Goal: Task Accomplishment & Management: Manage account settings

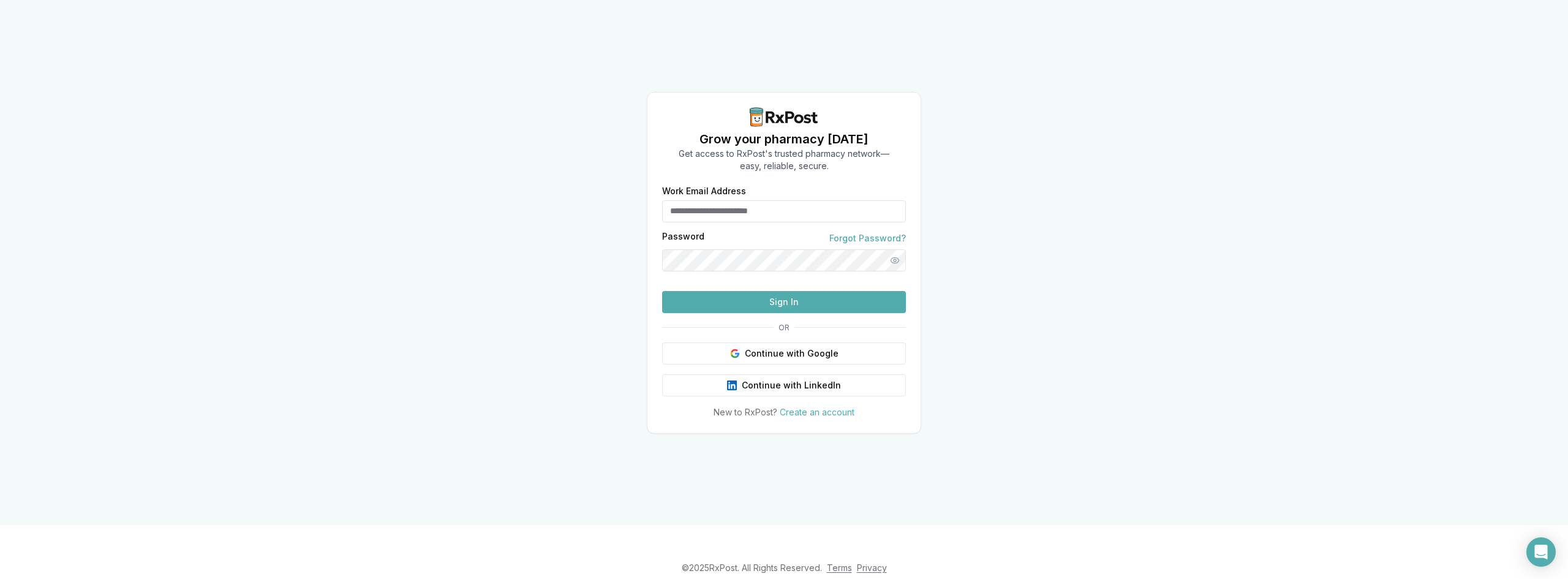
click at [762, 200] on input "Work Email Address" at bounding box center [784, 211] width 244 height 22
type input "**********"
click at [747, 313] on button "Sign In" at bounding box center [784, 302] width 244 height 22
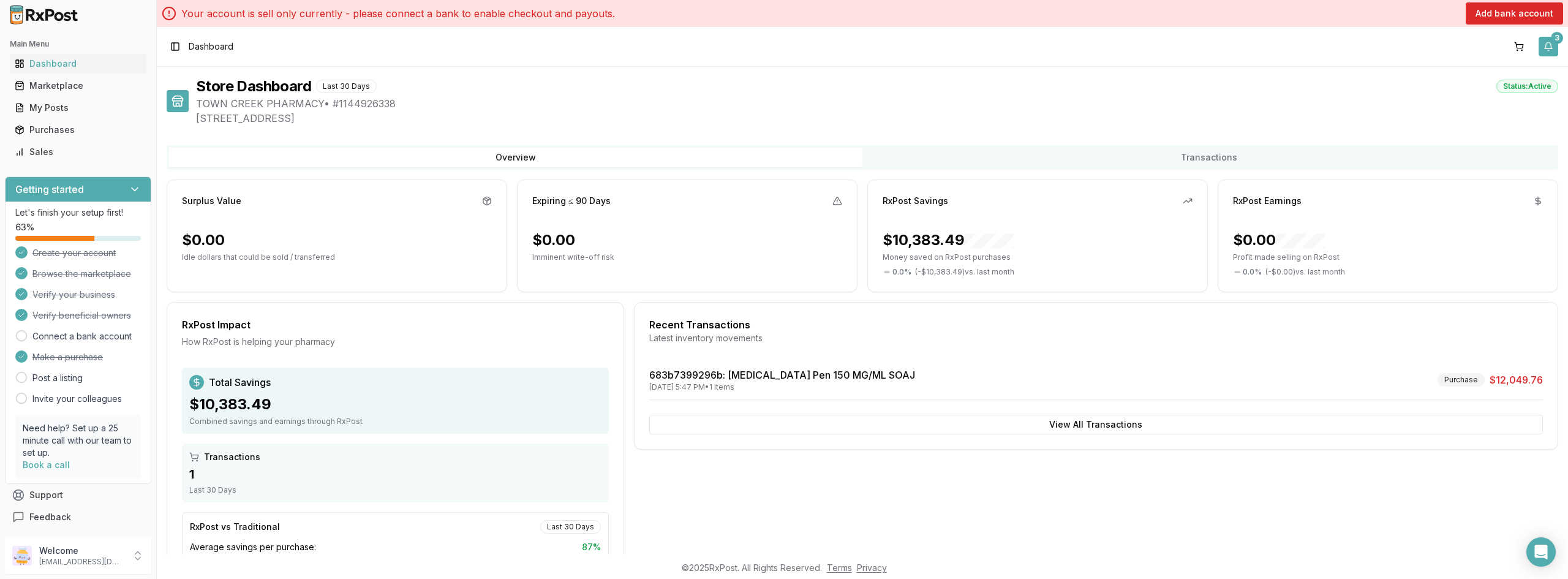
click at [1544, 44] on button "3" at bounding box center [1548, 46] width 20 height 20
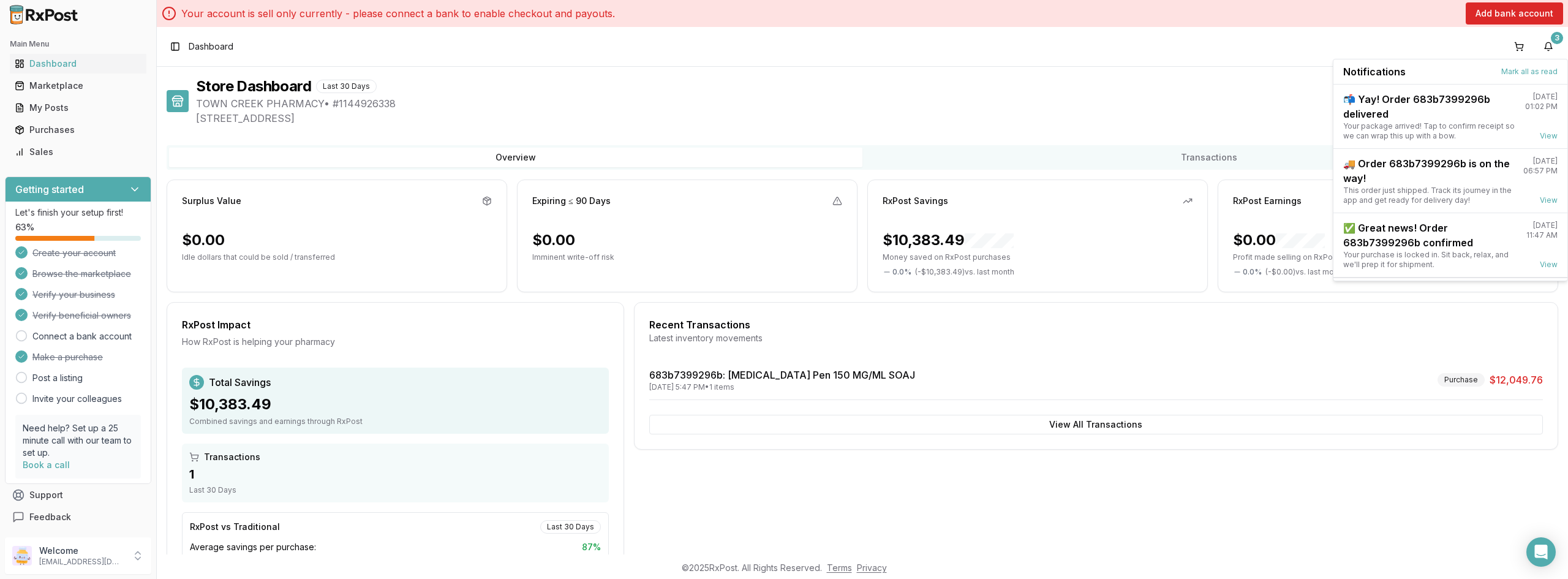
click at [903, 82] on div "Store Dashboard Last 30 Days Status: Active" at bounding box center [877, 86] width 1362 height 20
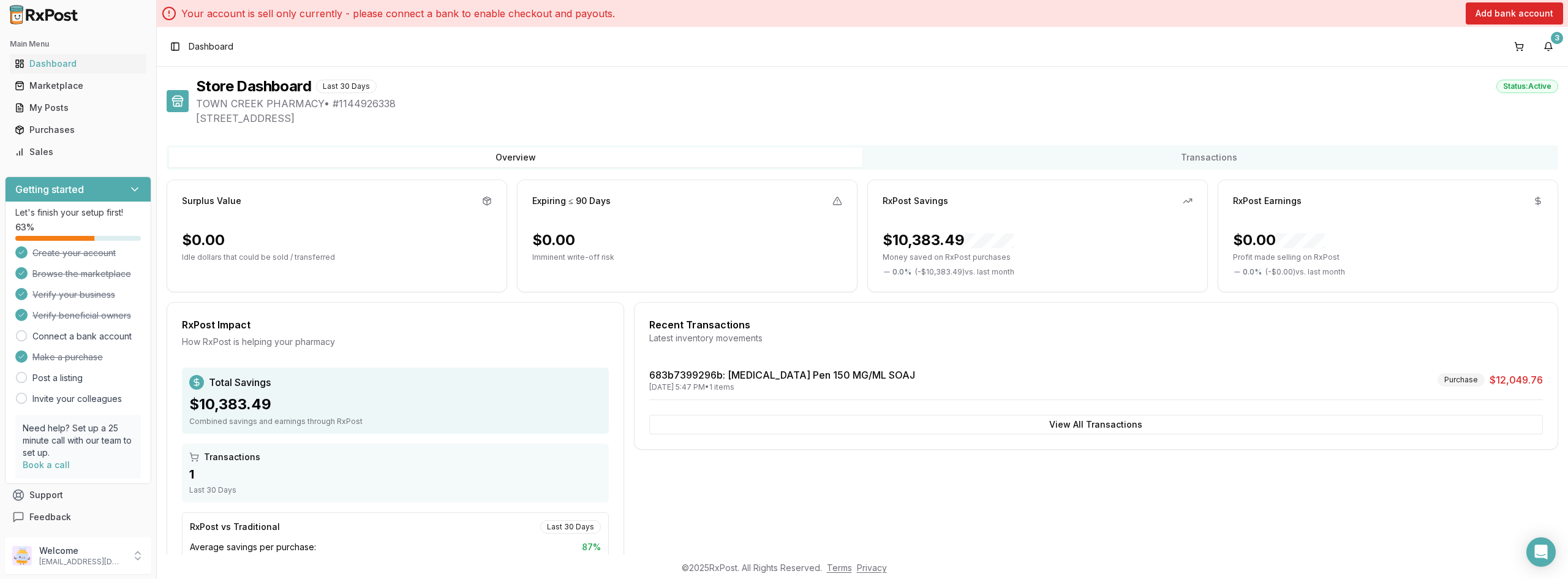
scroll to position [1, 0]
click at [62, 336] on link "Connect a bank account" at bounding box center [82, 335] width 99 height 12
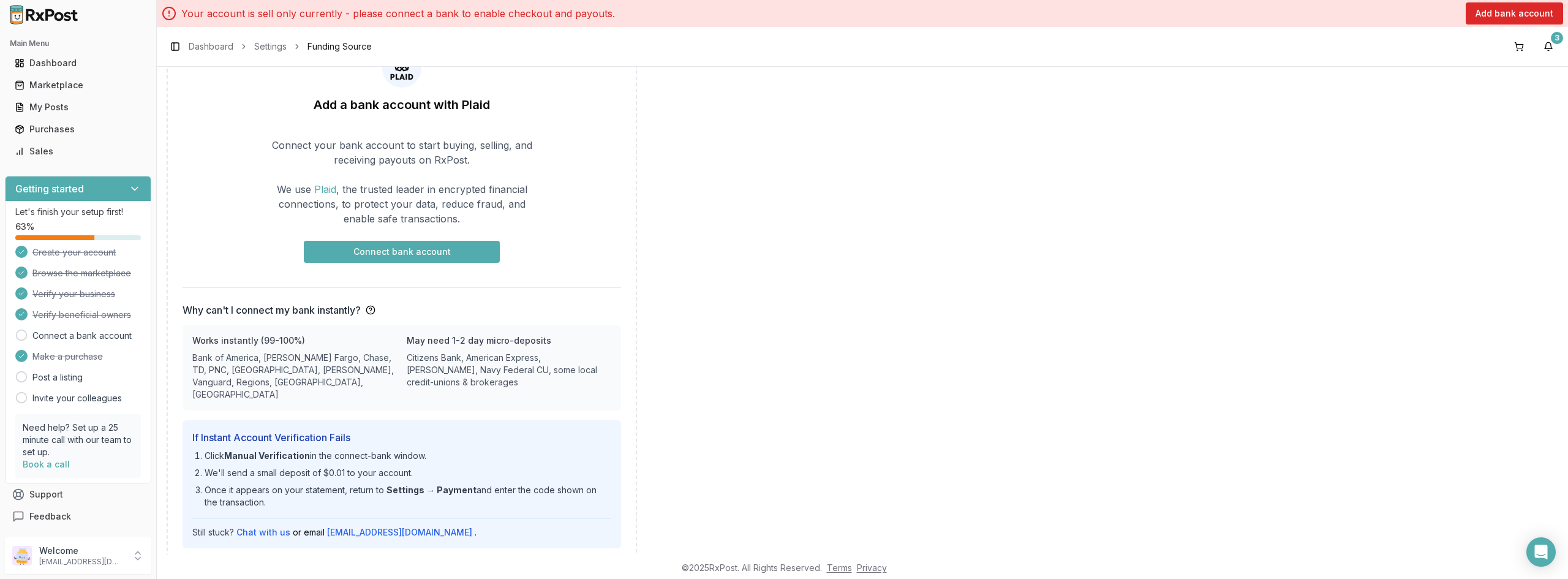
scroll to position [125, 0]
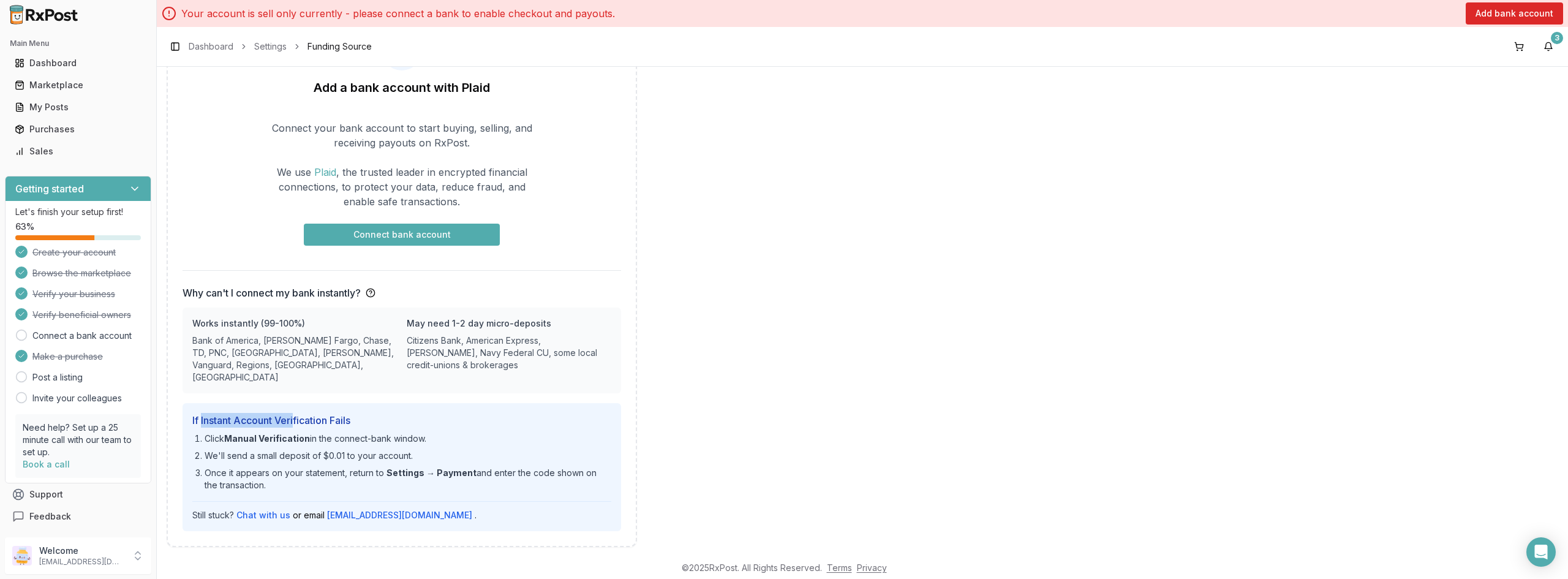
drag, startPoint x: 201, startPoint y: 407, endPoint x: 308, endPoint y: 420, distance: 107.8
click at [304, 413] on h4 "If Instant Account Verification Fails" at bounding box center [402, 420] width 419 height 14
click at [309, 432] on li "Click Manual Verification in the connect-bank window." at bounding box center [408, 438] width 407 height 12
click at [338, 467] on li "Once it appears on your statement, return to Settings → Payment and enter the c…" at bounding box center [408, 479] width 407 height 25
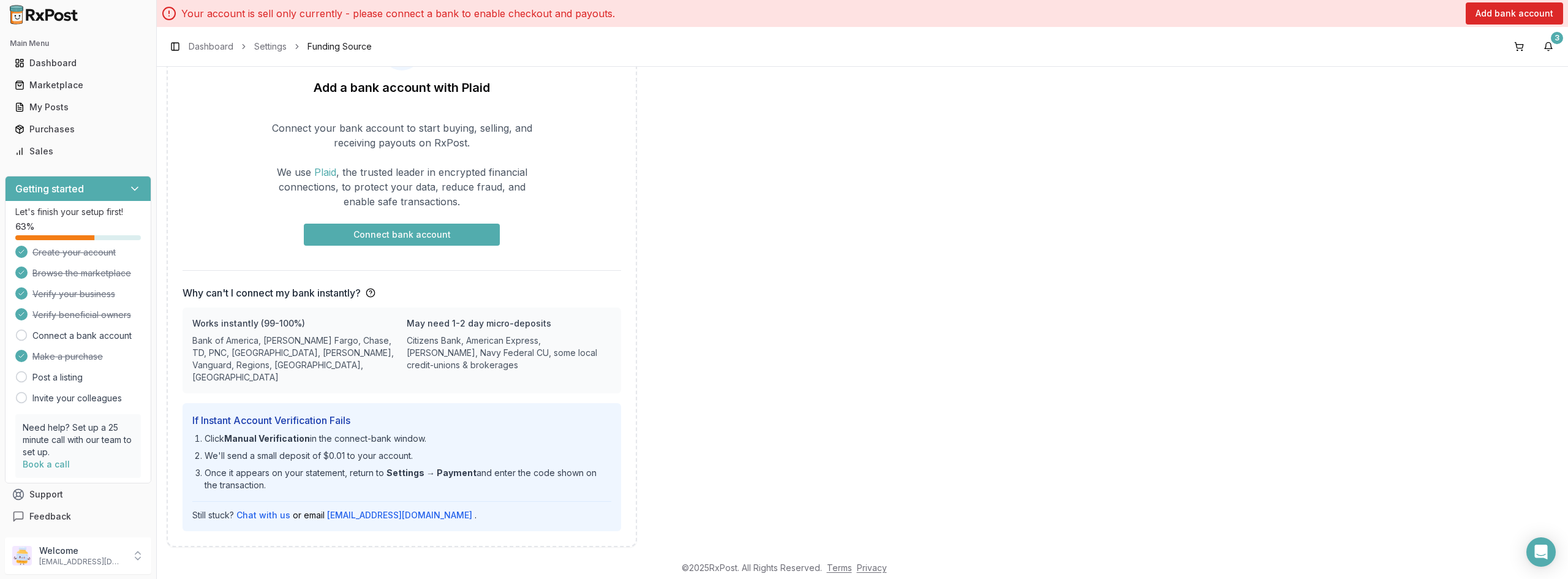
click at [276, 472] on li "Once it appears on your statement, return to Settings → Payment and enter the c…" at bounding box center [408, 479] width 407 height 25
click at [265, 433] on strong "Manual Verification" at bounding box center [267, 438] width 85 height 10
click at [434, 449] on li "We'll send a small deposit of $0.01 to your account." at bounding box center [408, 455] width 407 height 12
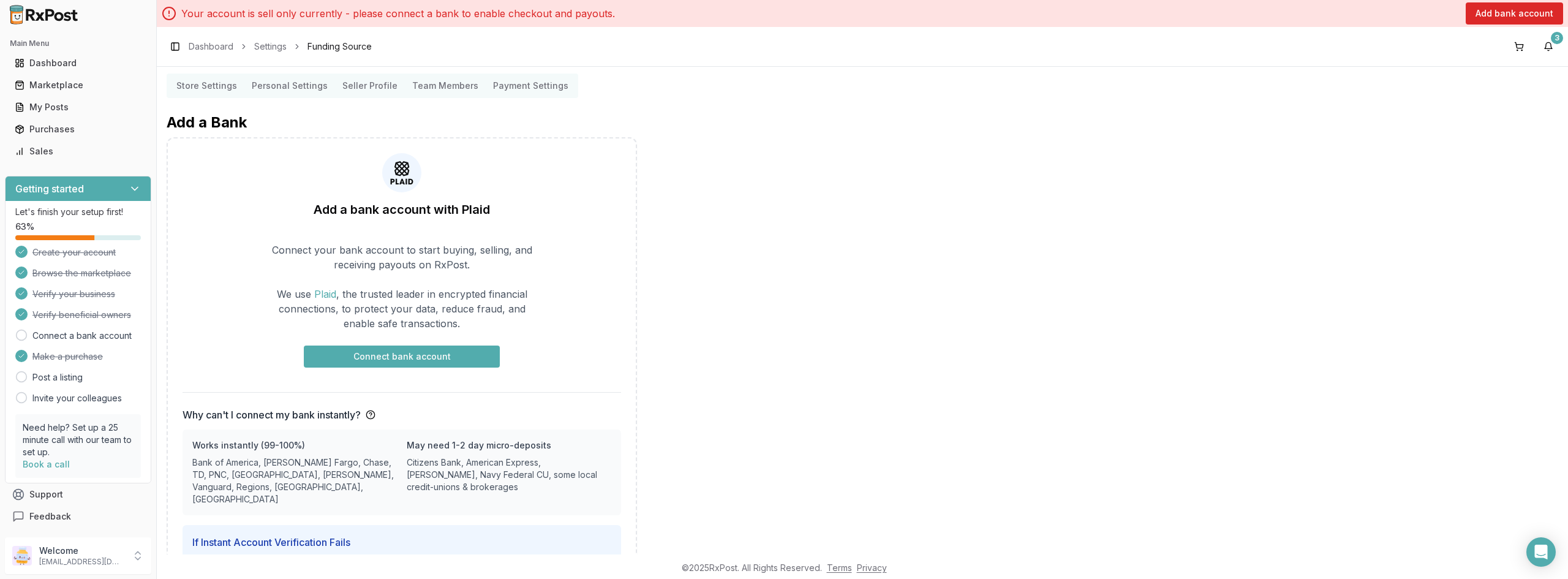
scroll to position [0, 0]
click at [234, 285] on div "Connect your bank account to start buying, selling, and receiving payouts on Rx…" at bounding box center [402, 308] width 439 height 125
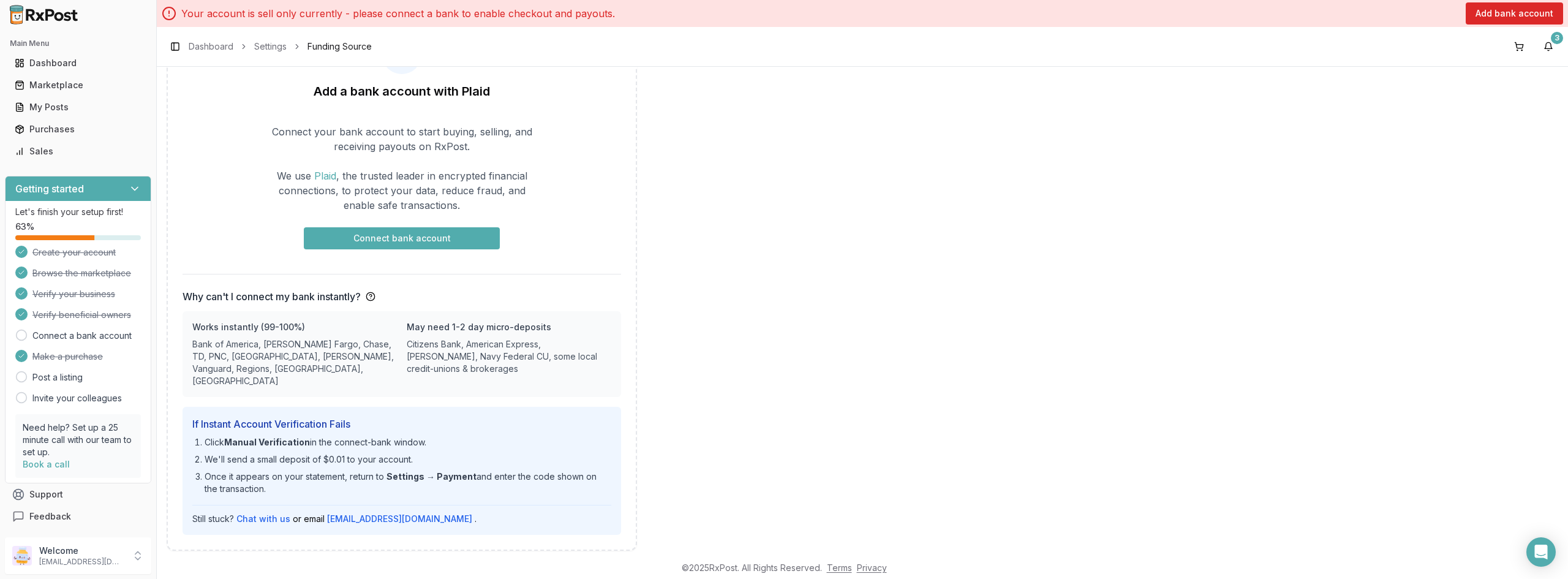
scroll to position [125, 0]
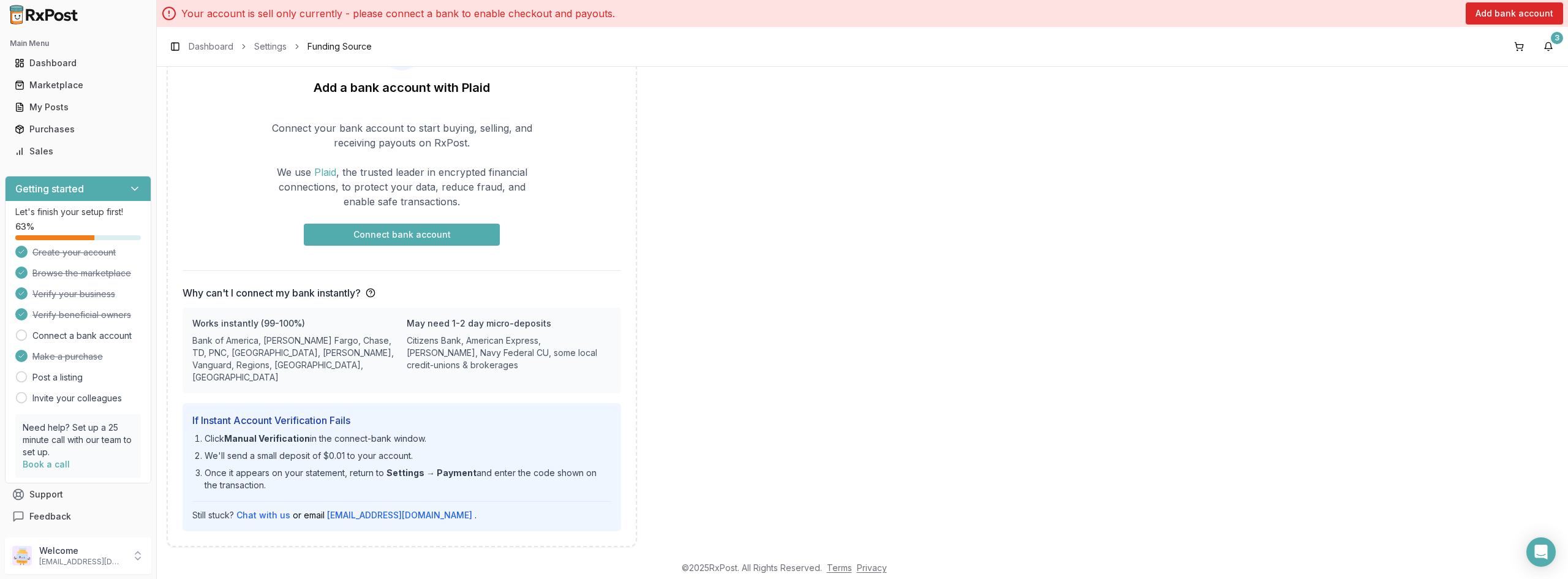
click at [308, 413] on h4 "If Instant Account Verification Fails" at bounding box center [402, 420] width 419 height 14
click at [307, 413] on h4 "If Instant Account Verification Fails" at bounding box center [402, 420] width 419 height 14
click at [284, 433] on strong "Manual Verification" at bounding box center [267, 438] width 85 height 10
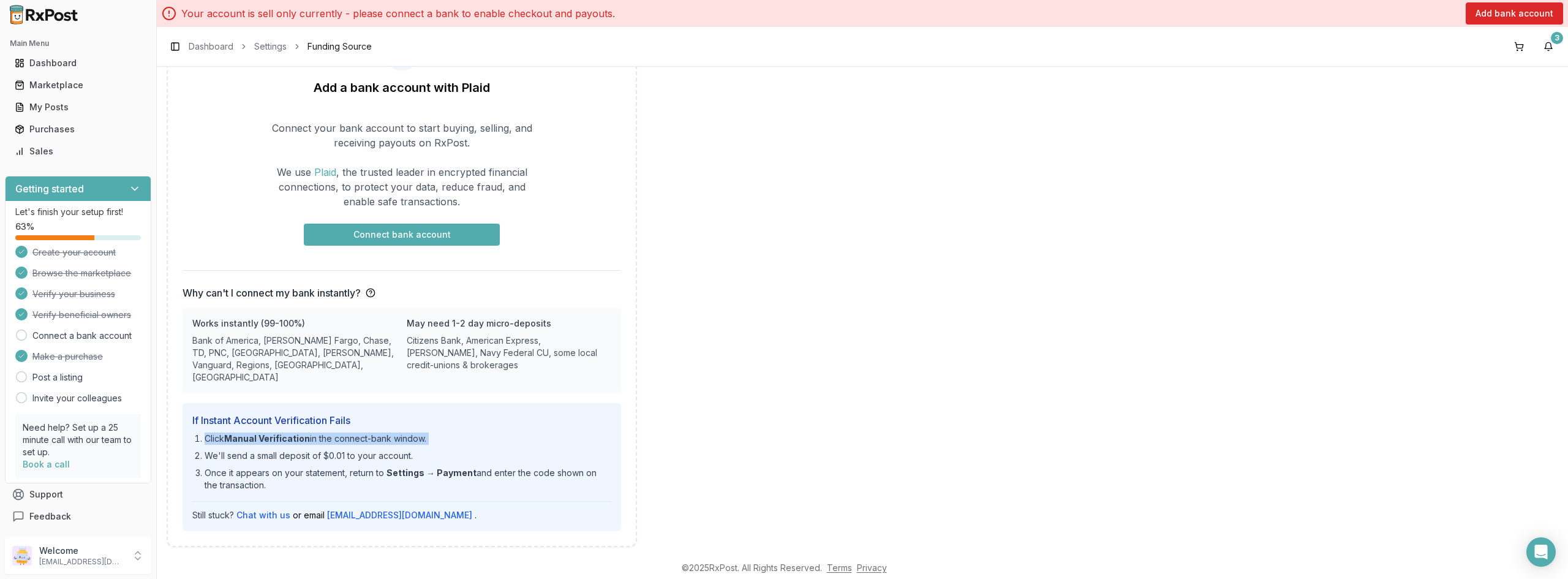
click at [282, 433] on strong "Manual Verification" at bounding box center [267, 438] width 85 height 10
click at [266, 449] on li "We'll send a small deposit of $0.01 to your account." at bounding box center [408, 455] width 407 height 12
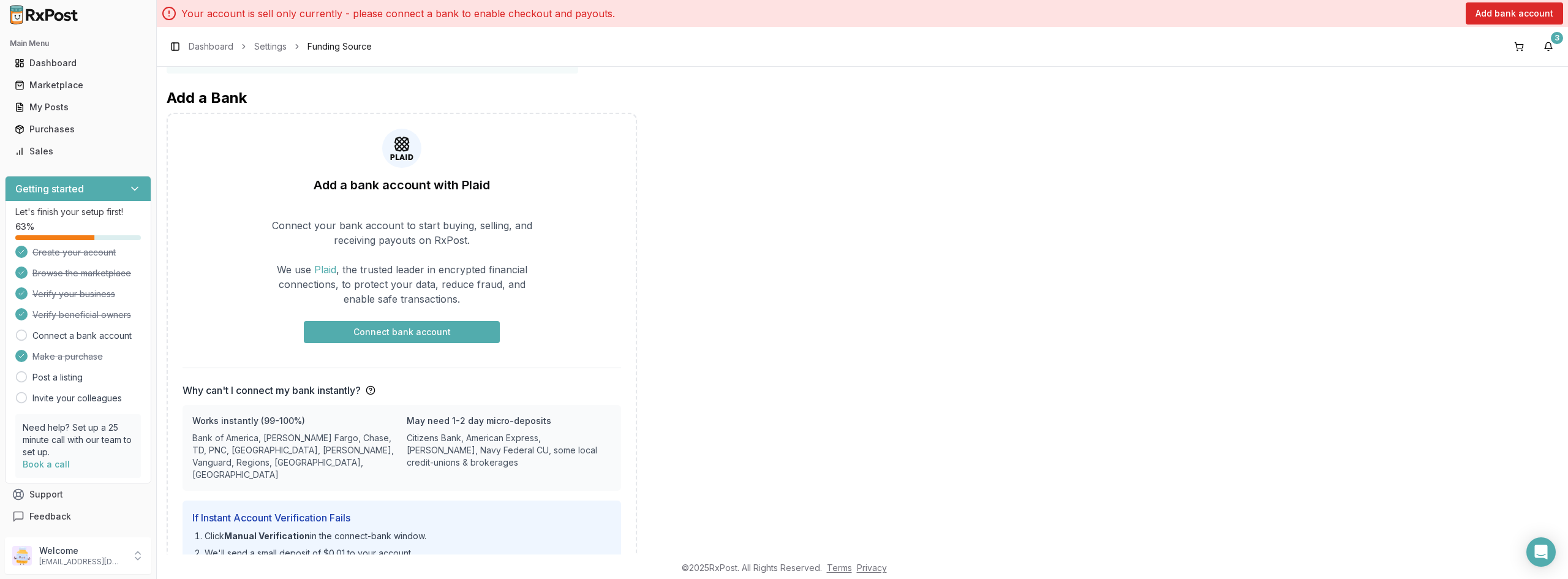
scroll to position [0, 0]
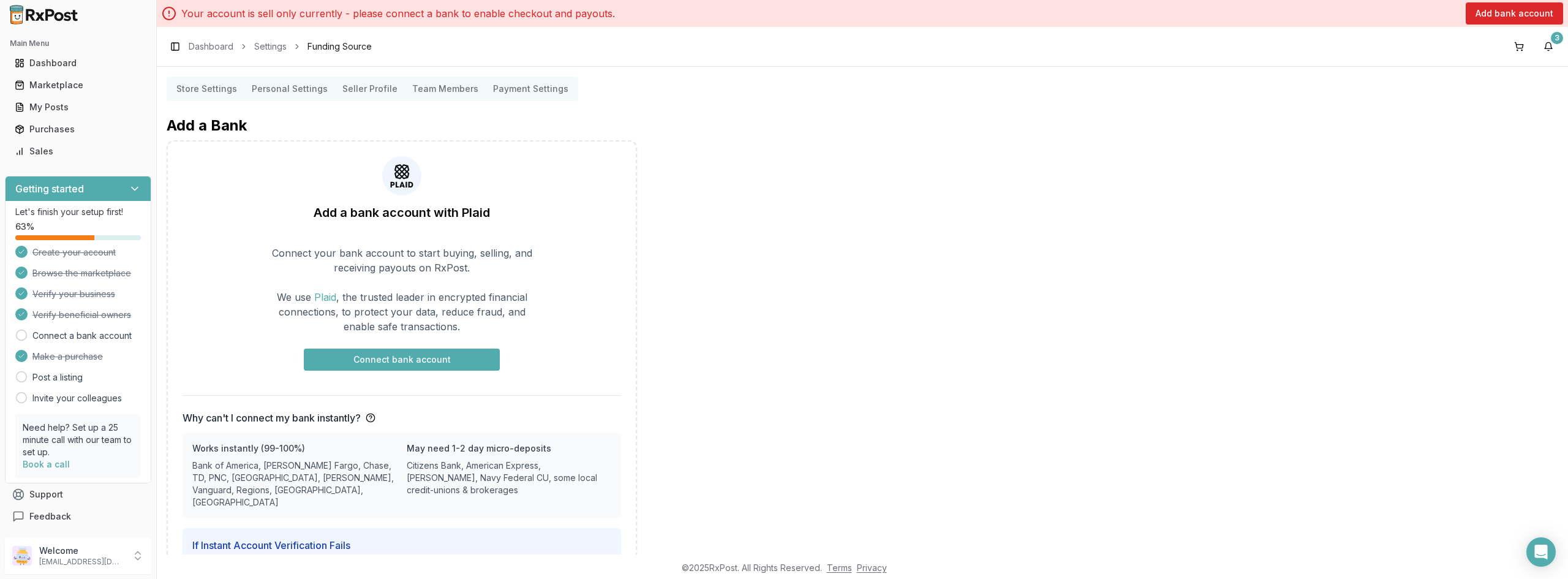
click at [408, 363] on button "Connect bank account" at bounding box center [402, 360] width 196 height 22
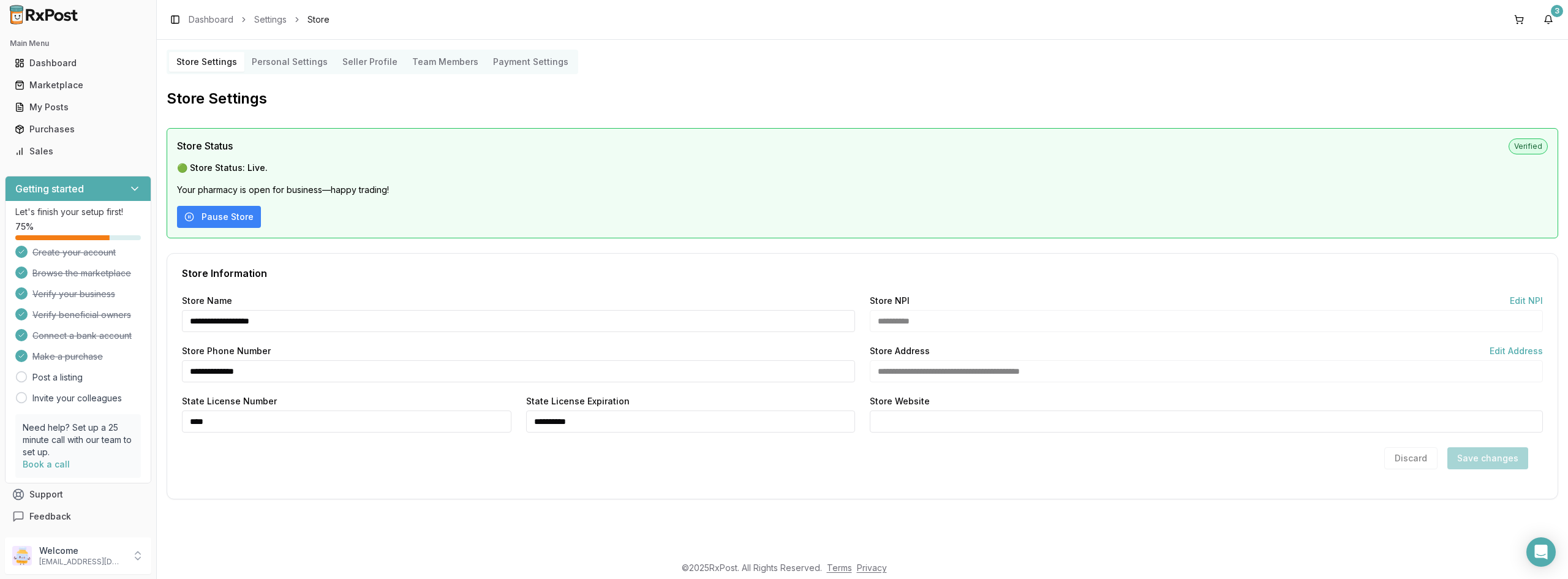
click at [104, 336] on span "Connect a bank account" at bounding box center [82, 335] width 99 height 12
click at [292, 338] on div "**********" at bounding box center [862, 390] width 1391 height 187
click at [361, 349] on div "Store Phone Number" at bounding box center [518, 351] width 673 height 9
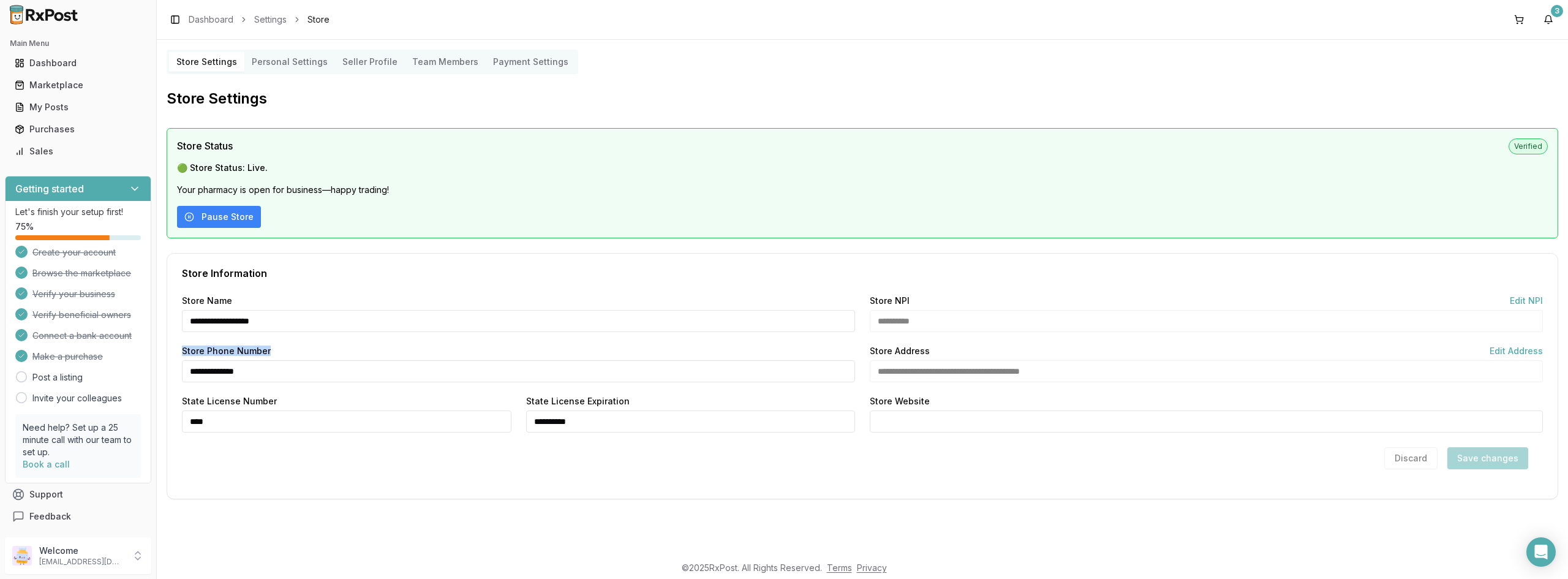
click at [361, 350] on div "Store Phone Number" at bounding box center [518, 351] width 673 height 9
click at [361, 102] on h2 "Store Settings" at bounding box center [862, 98] width 1392 height 20
click at [77, 335] on span "Connect a bank account" at bounding box center [82, 335] width 99 height 12
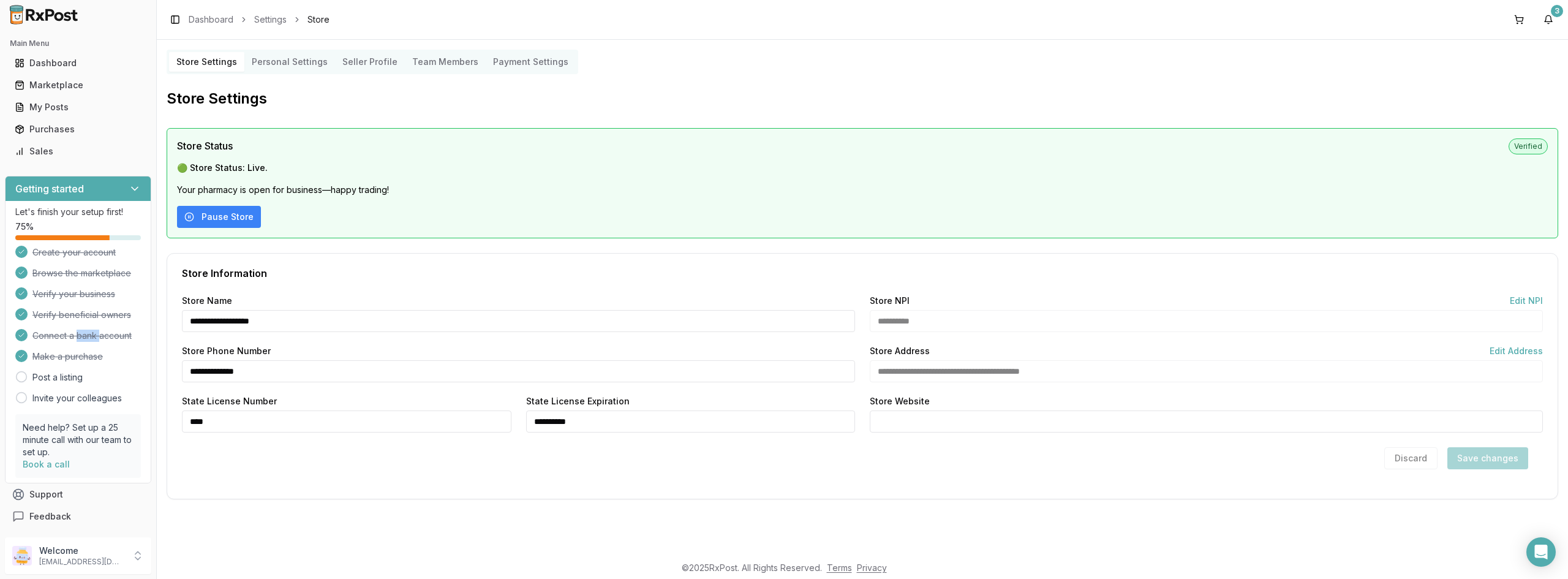
click at [77, 335] on span "Connect a bank account" at bounding box center [82, 335] width 99 height 12
click at [81, 335] on span "Connect a bank account" at bounding box center [82, 335] width 99 height 12
click at [339, 347] on div "Store Phone Number" at bounding box center [518, 351] width 673 height 9
click at [194, 15] on link "Dashboard" at bounding box center [211, 20] width 45 height 12
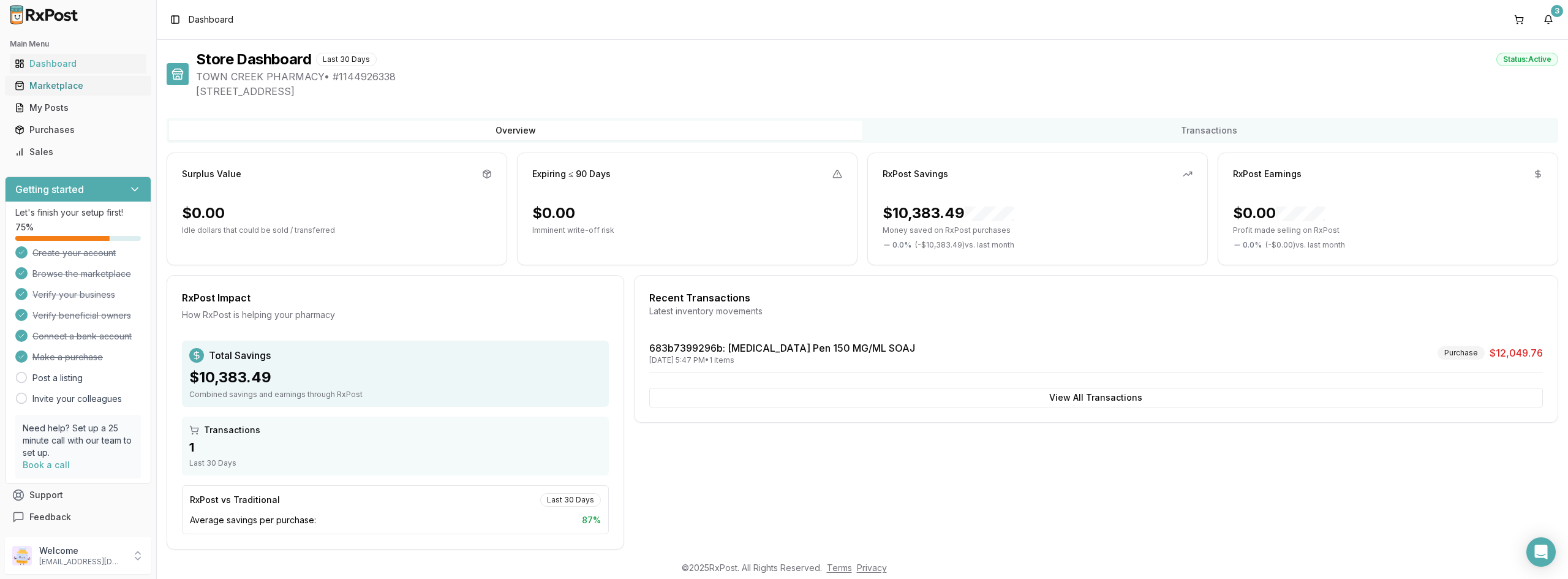
click at [49, 80] on div "Marketplace" at bounding box center [77, 85] width 127 height 12
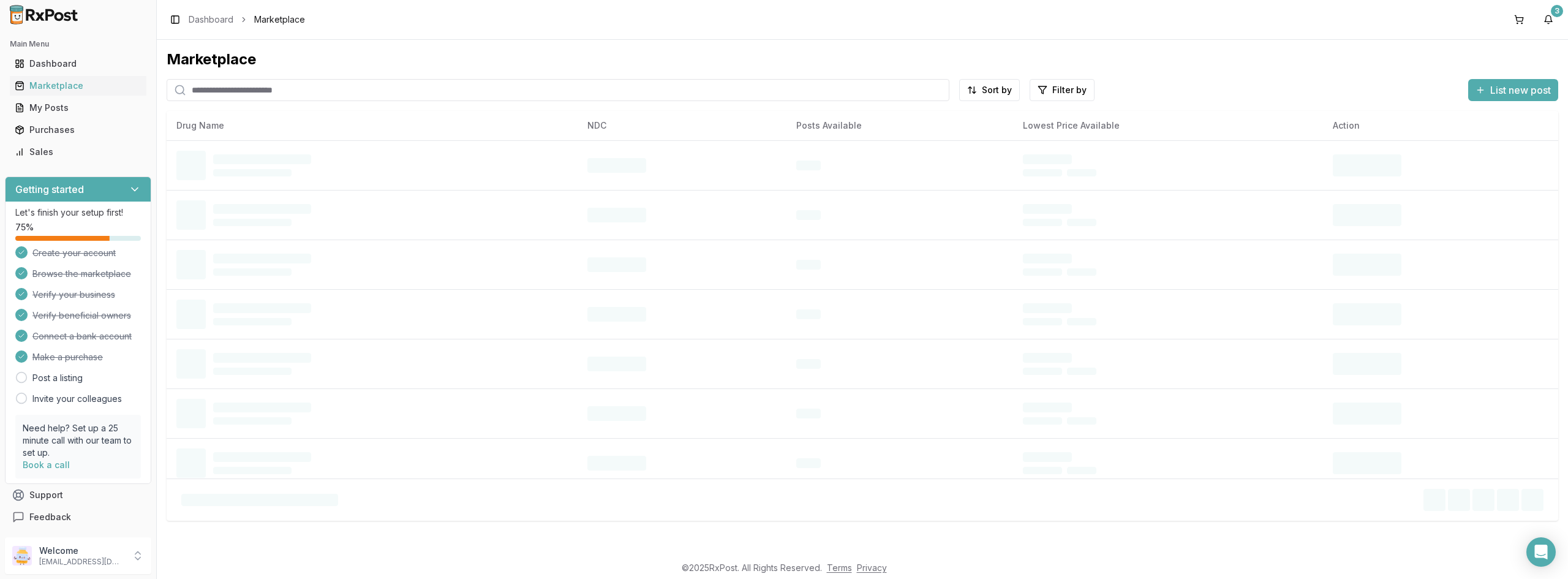
click at [253, 93] on input "search" at bounding box center [558, 90] width 783 height 22
type input "*******"
